Goal: Task Accomplishment & Management: Manage account settings

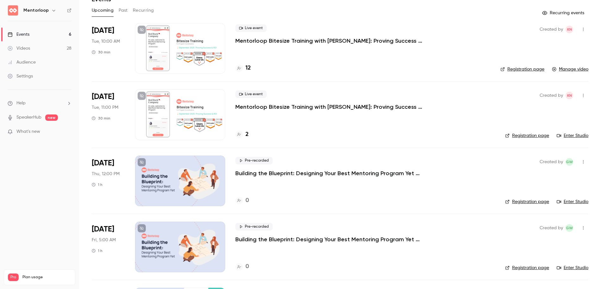
scroll to position [31, 0]
click at [45, 45] on link "Videos 28" at bounding box center [39, 48] width 79 height 14
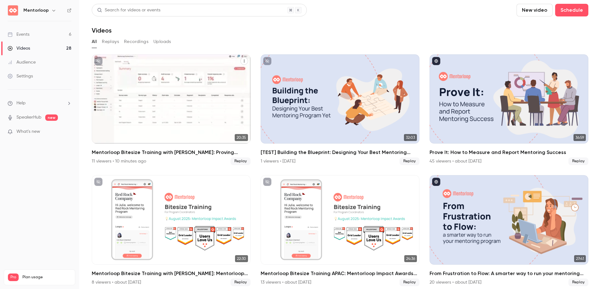
click at [135, 152] on h2 "Mentorloop Bitesize Training with [PERSON_NAME]: Proving Success & ROI" at bounding box center [171, 153] width 159 height 8
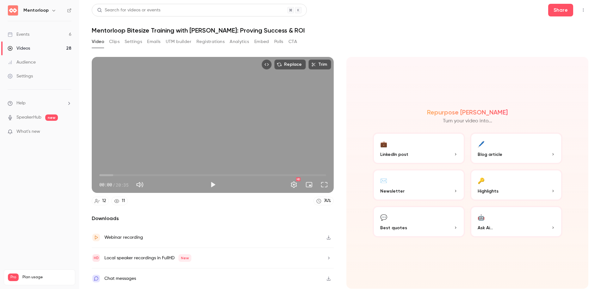
click at [247, 30] on h1 "Mentorloop Bitesize Training with [PERSON_NAME]: Proving Success & ROI" at bounding box center [340, 31] width 496 height 8
click at [120, 43] on div "Video Clips Settings Emails UTM builder Registrations Analytics Embed Polls CTA" at bounding box center [194, 42] width 205 height 10
click at [105, 43] on div "Video Clips Settings Emails UTM builder Registrations Analytics Embed Polls CTA" at bounding box center [194, 42] width 205 height 10
click at [133, 43] on button "Settings" at bounding box center [133, 42] width 17 height 10
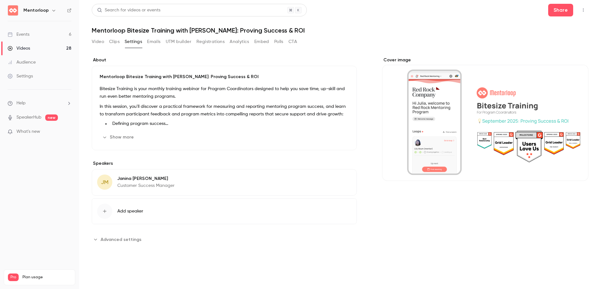
click at [196, 29] on h1 "Mentorloop Bitesize Training with [PERSON_NAME]: Proving Success & ROI" at bounding box center [340, 31] width 496 height 8
click at [102, 45] on button "Video" at bounding box center [98, 42] width 12 height 10
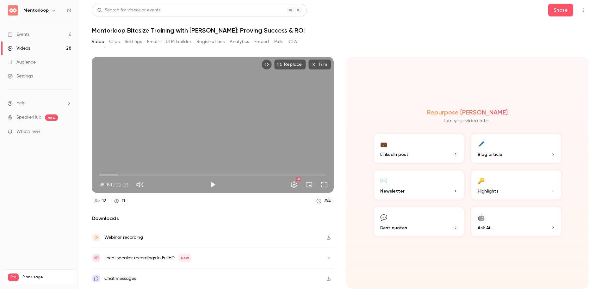
click at [192, 43] on div "Video Clips Settings Emails UTM builder Registrations Analytics Embed Polls CTA" at bounding box center [194, 42] width 205 height 10
click at [197, 40] on button "Registrations" at bounding box center [210, 42] width 28 height 10
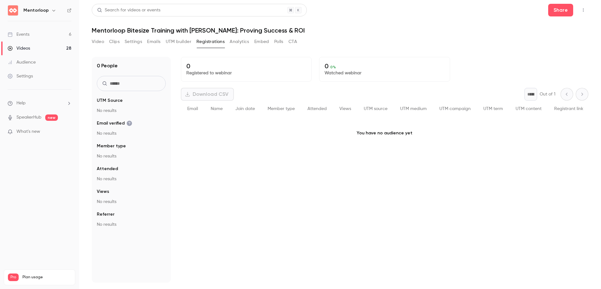
click at [157, 42] on button "Emails" at bounding box center [153, 42] width 13 height 10
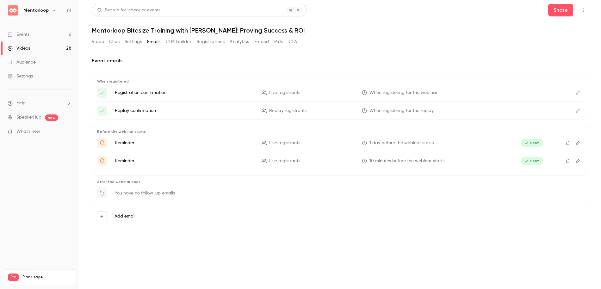
click at [136, 40] on button "Settings" at bounding box center [133, 42] width 17 height 10
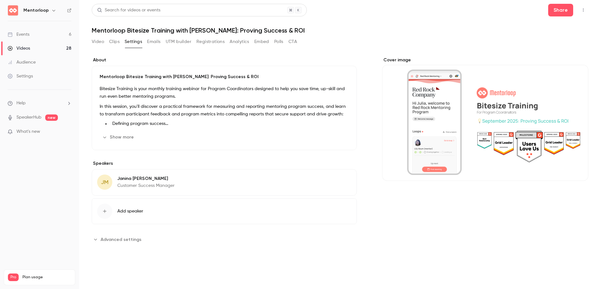
click at [138, 77] on p "Mentorloop Bitesize Training with [PERSON_NAME]: Proving Success & ROI" at bounding box center [224, 77] width 249 height 6
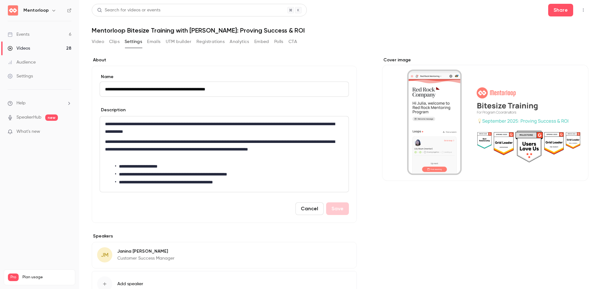
drag, startPoint x: 248, startPoint y: 88, endPoint x: 162, endPoint y: 89, distance: 85.7
click at [162, 89] on input "**********" at bounding box center [224, 89] width 249 height 15
type input "**********"
click at [339, 212] on button "Save" at bounding box center [337, 208] width 23 height 13
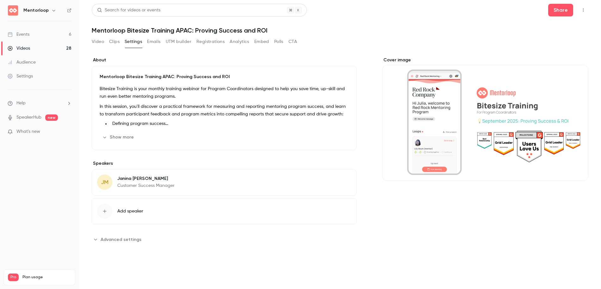
click at [207, 44] on button "Registrations" at bounding box center [210, 42] width 28 height 10
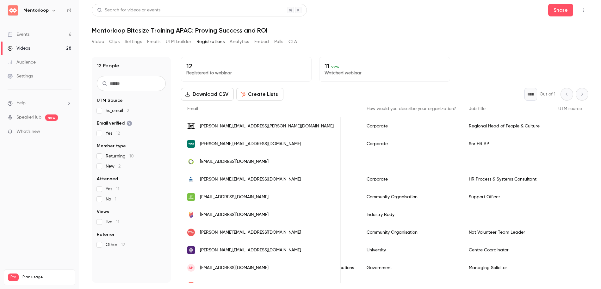
click at [292, 43] on button "CTA" at bounding box center [292, 42] width 9 height 10
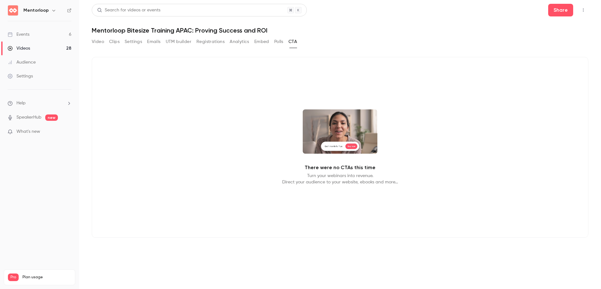
click at [277, 42] on button "Polls" at bounding box center [278, 42] width 9 height 10
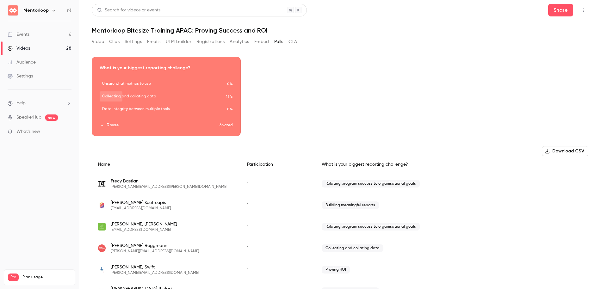
click at [101, 126] on icon "button" at bounding box center [102, 125] width 4 height 4
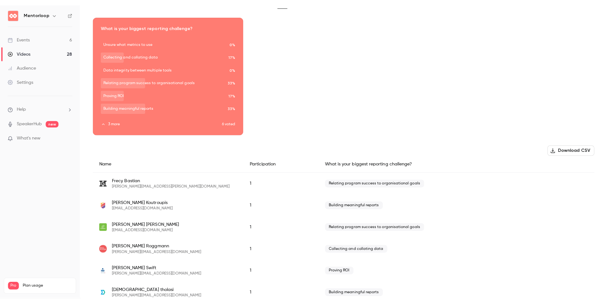
scroll to position [45, 0]
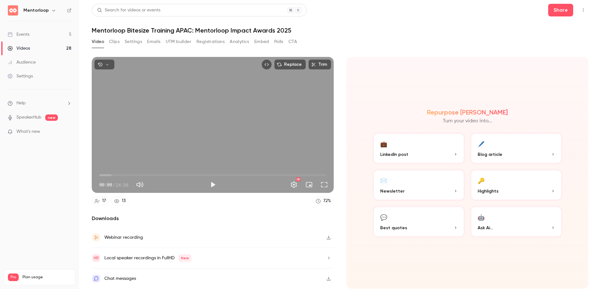
click at [397, 44] on div "Video Clips Settings Emails UTM builder Registrations Analytics Embed Polls CTA" at bounding box center [340, 43] width 496 height 13
click at [35, 51] on link "Videos 28" at bounding box center [39, 48] width 79 height 14
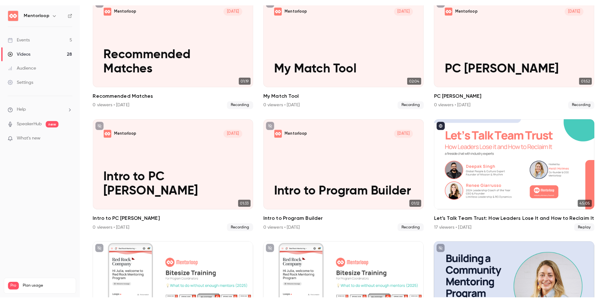
scroll to position [108, 0]
